Goal: Task Accomplishment & Management: Manage account settings

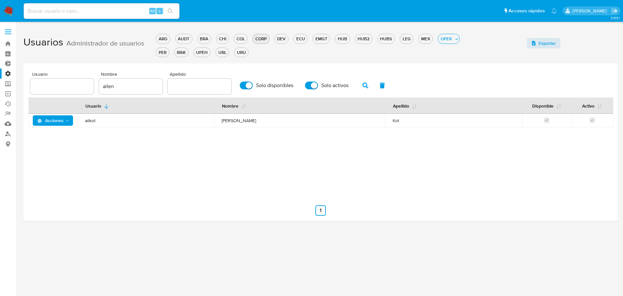
click at [259, 41] on div "CORP" at bounding box center [261, 39] width 16 height 6
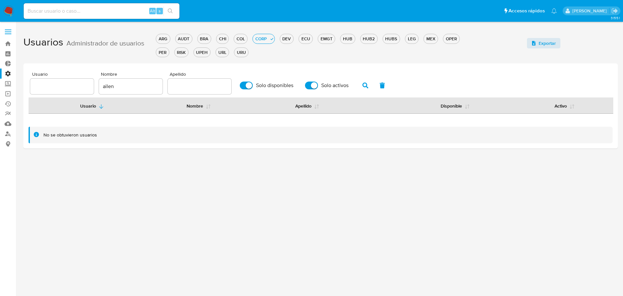
click at [100, 92] on div "ailen" at bounding box center [131, 87] width 64 height 16
type input "feder"
click at [367, 88] on icon "button" at bounding box center [366, 85] width 6 height 6
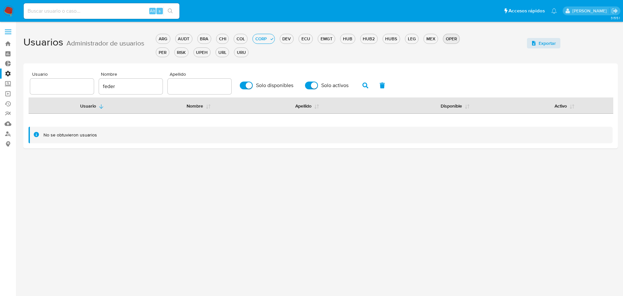
click at [452, 39] on div "OPER" at bounding box center [451, 39] width 16 height 6
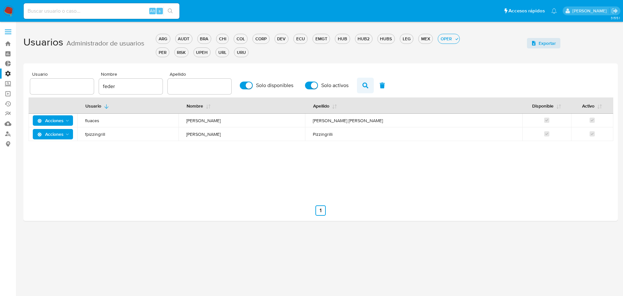
click at [361, 89] on button "button" at bounding box center [365, 86] width 17 height 16
click at [70, 135] on icon "Acciones" at bounding box center [67, 134] width 5 height 5
click at [63, 150] on button "Detalle" at bounding box center [54, 150] width 58 height 16
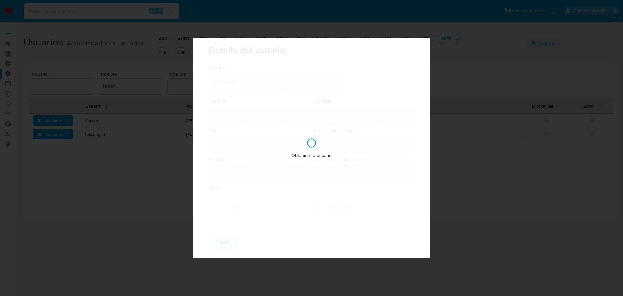
type input "[PERSON_NAME]"
type input "Pizzingrilli"
type input "[GEOGRAPHIC_DATA]"
type input "[PERSON_NAME][EMAIL_ADDRESS][DOMAIN_NAME]"
type input "Analista Semi Senior (80001643)"
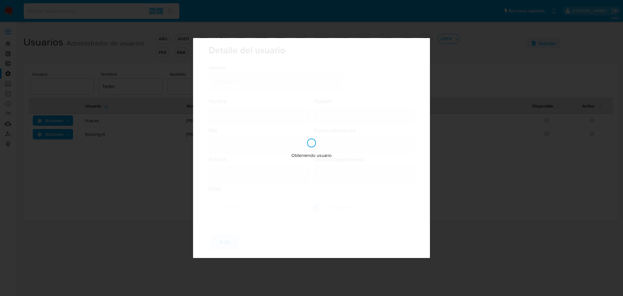
type input "Risk & Compliance Risk & Compliance Operations"
checkbox input "true"
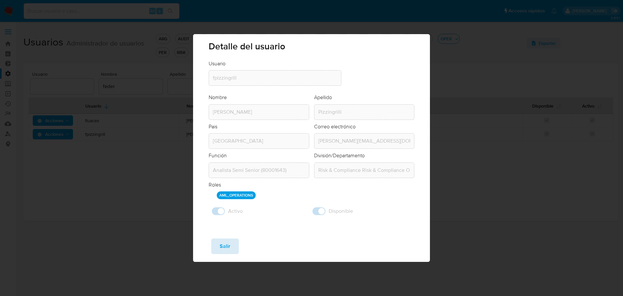
click at [226, 243] on span "Salir" at bounding box center [225, 246] width 11 height 14
checkbox input "false"
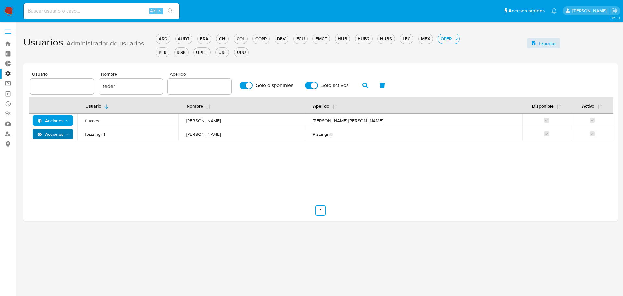
click at [9, 33] on span at bounding box center [8, 33] width 6 height 1
click at [0, 0] on input "checkbox" at bounding box center [0, 0] width 0 height 0
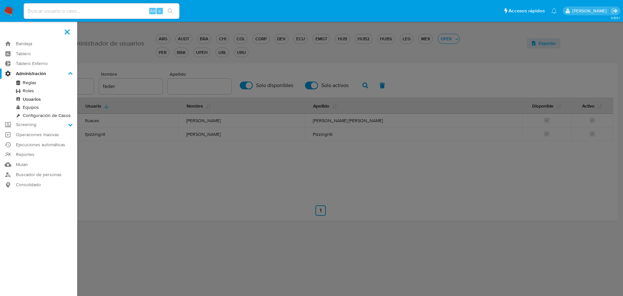
click at [73, 34] on label at bounding box center [67, 32] width 16 height 14
click at [0, 0] on input "checkbox" at bounding box center [0, 0] width 0 height 0
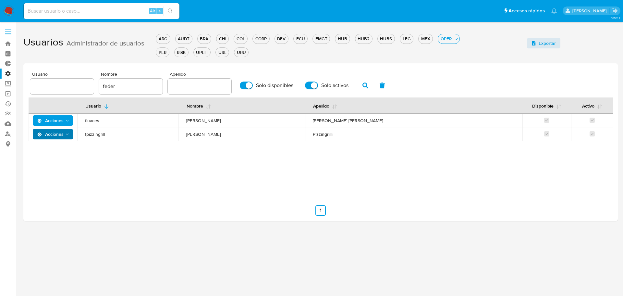
click at [84, 158] on div "Usuario Nombre Apellido Disponible Activo Acciones fluaces [PERSON_NAME] Accion…" at bounding box center [321, 145] width 584 height 97
